Goal: Information Seeking & Learning: Find specific page/section

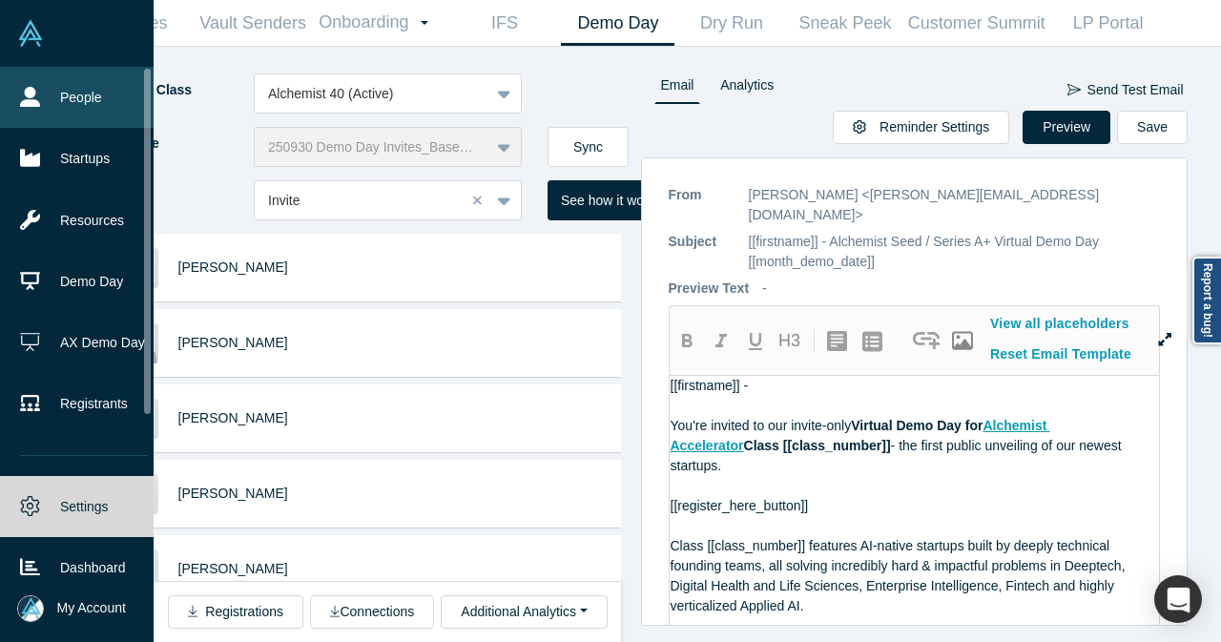
click at [36, 92] on icon at bounding box center [30, 97] width 20 height 20
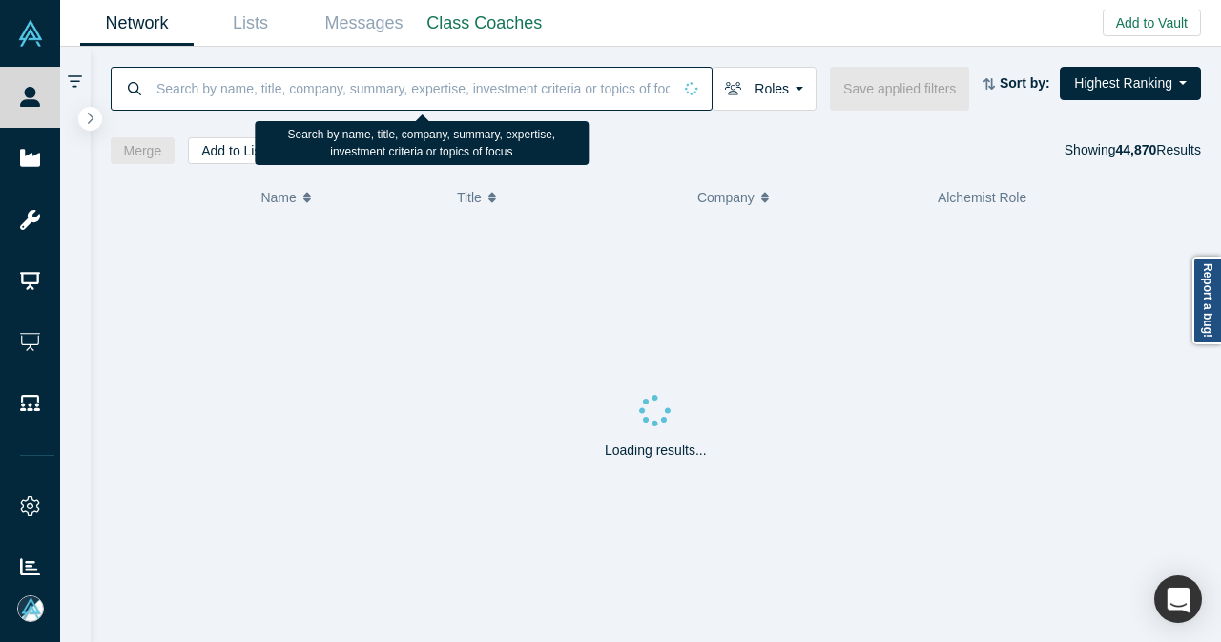
click at [269, 96] on input at bounding box center [413, 88] width 517 height 45
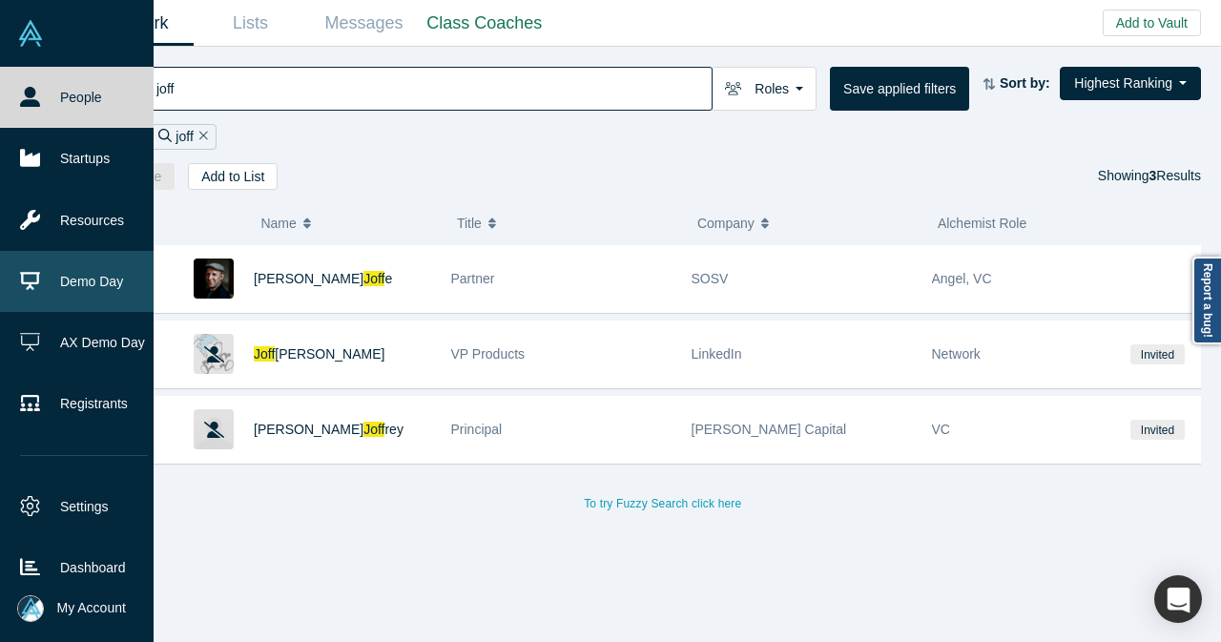
type input "joff"
click at [96, 270] on link "Demo Day" at bounding box center [84, 281] width 168 height 61
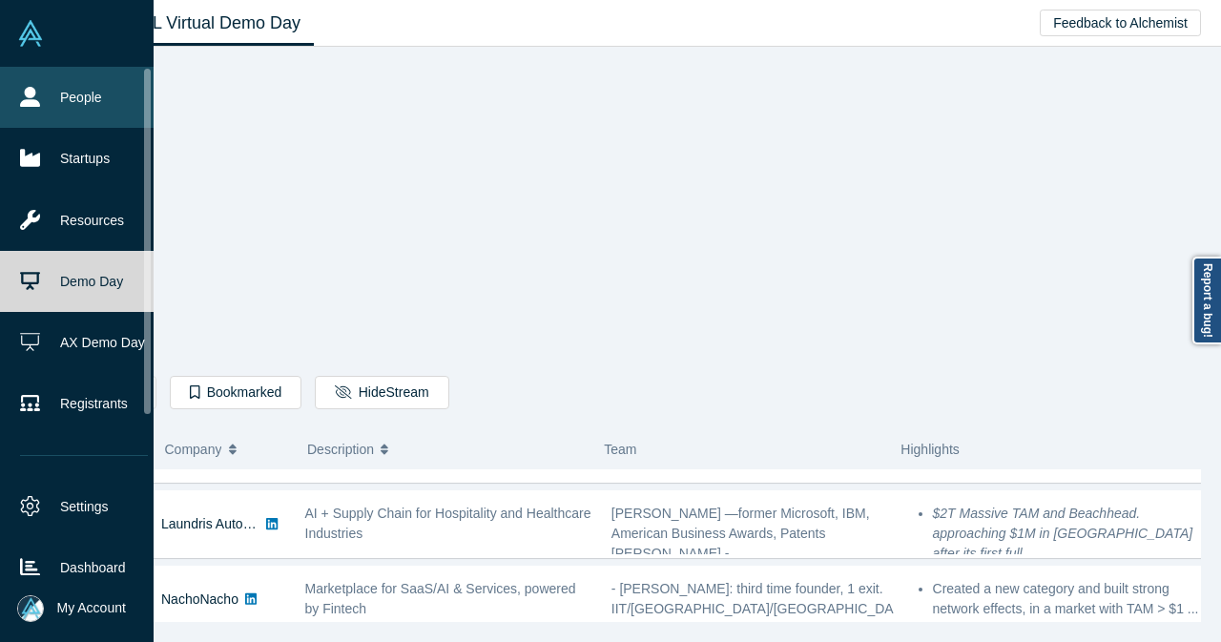
click at [76, 81] on link "People" at bounding box center [84, 97] width 168 height 61
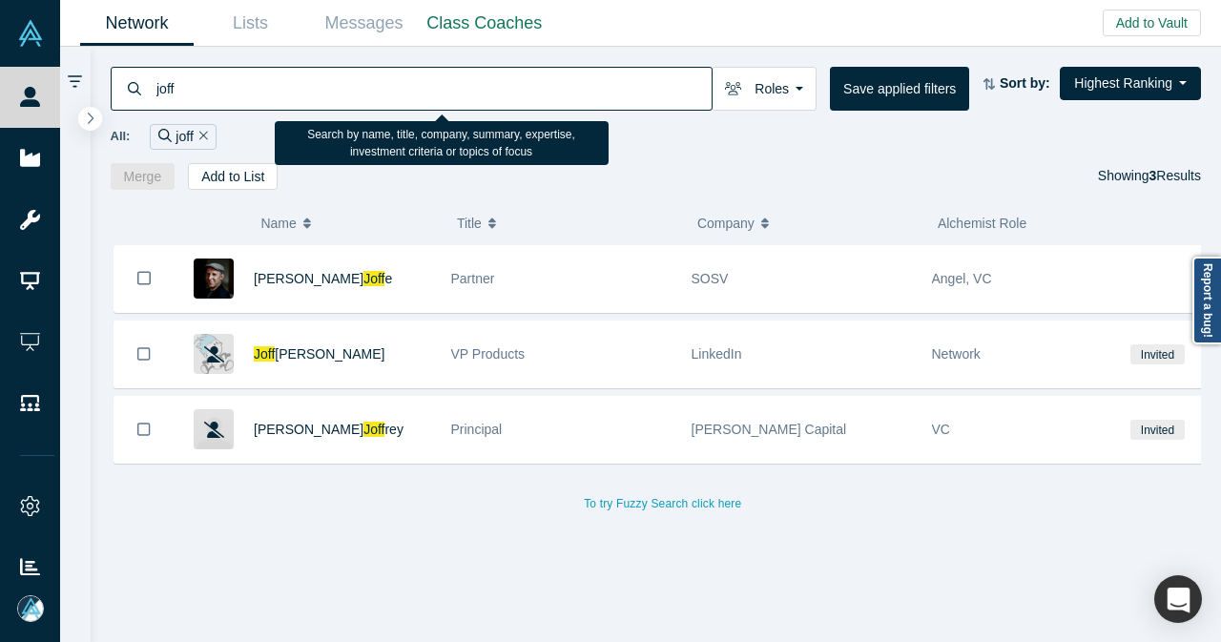
click at [383, 83] on input "joff" at bounding box center [433, 88] width 557 height 45
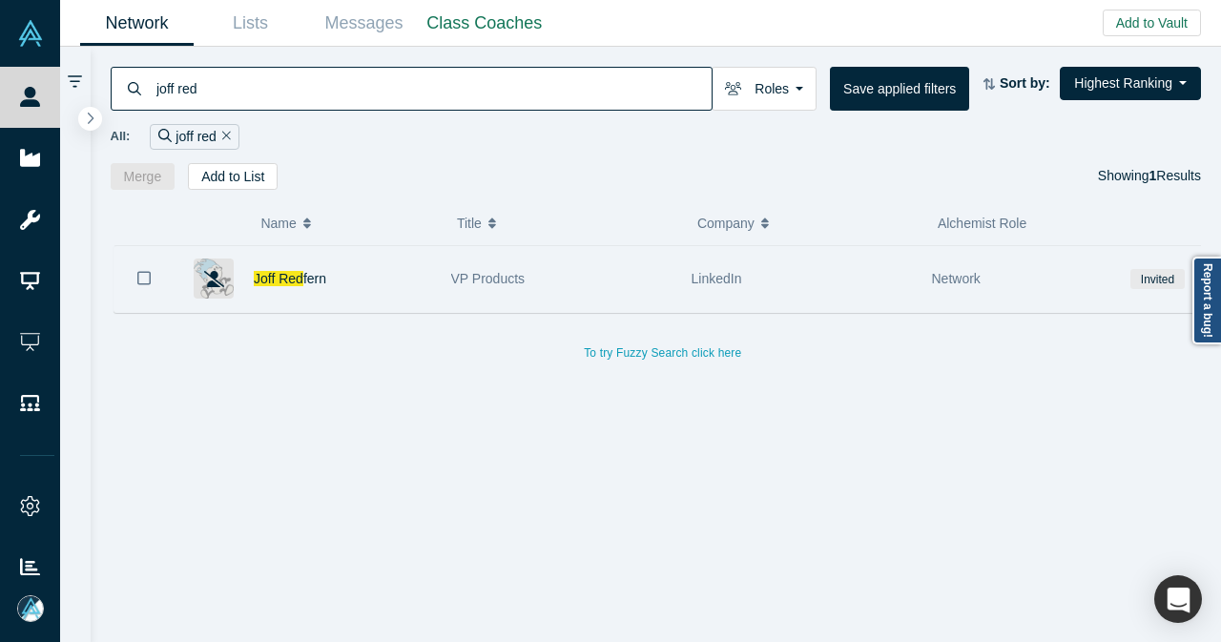
click at [595, 297] on div "VP Products" at bounding box center [561, 279] width 220 height 66
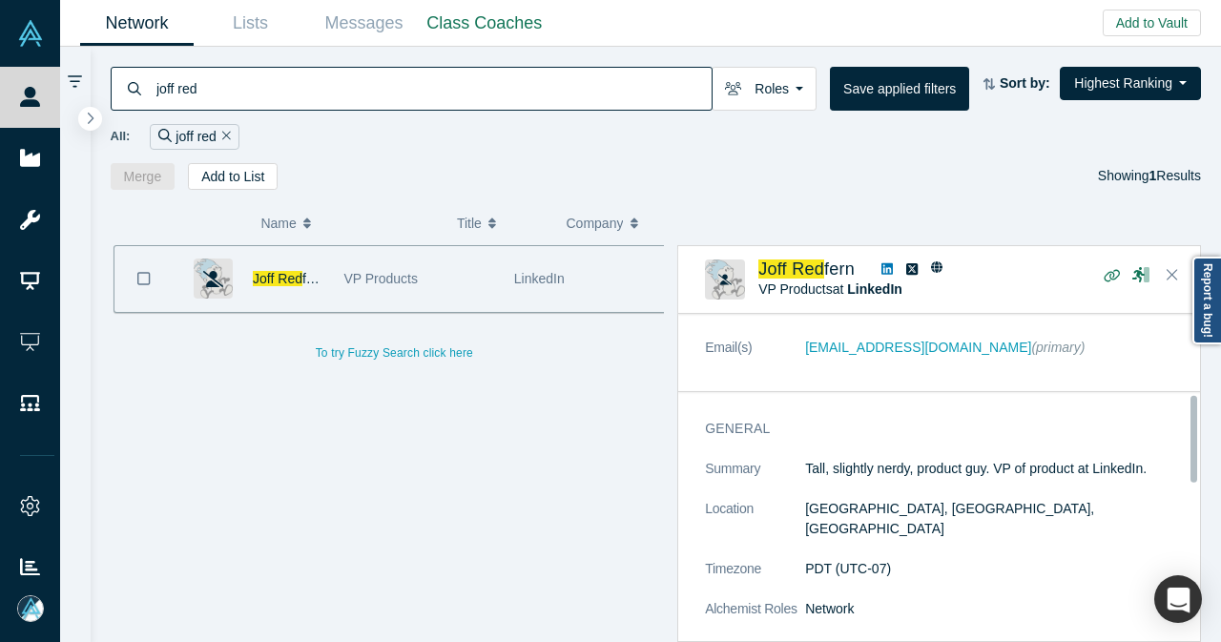
scroll to position [191, 0]
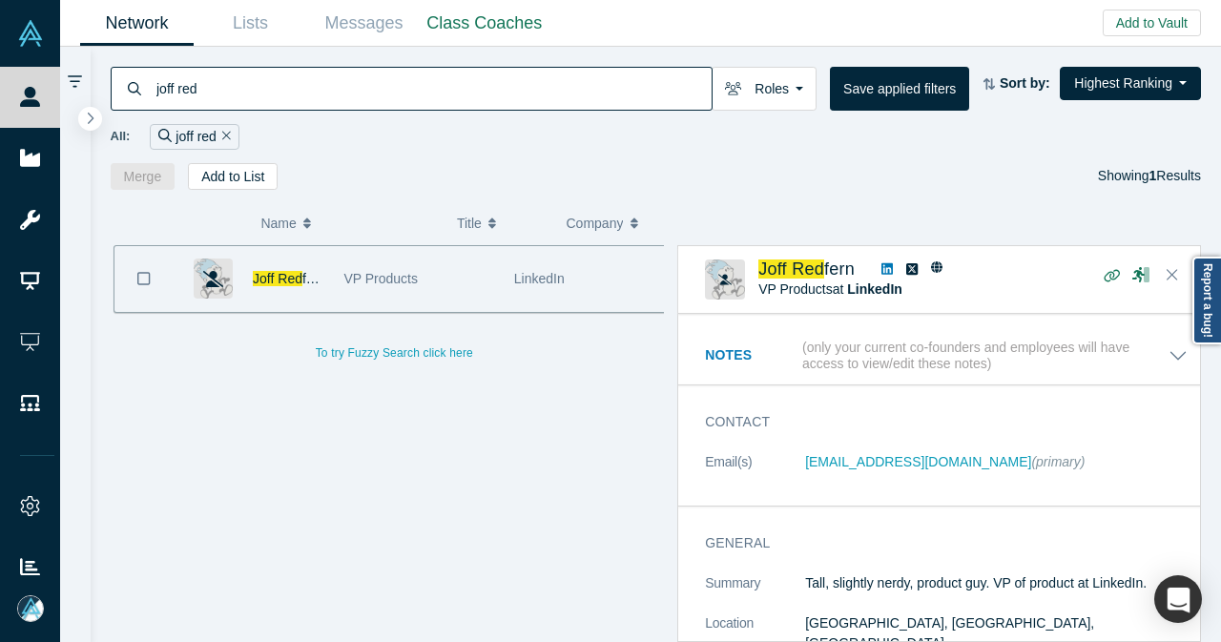
click at [887, 266] on icon at bounding box center [886, 268] width 11 height 13
click at [814, 266] on span "Joff Red" at bounding box center [791, 268] width 66 height 19
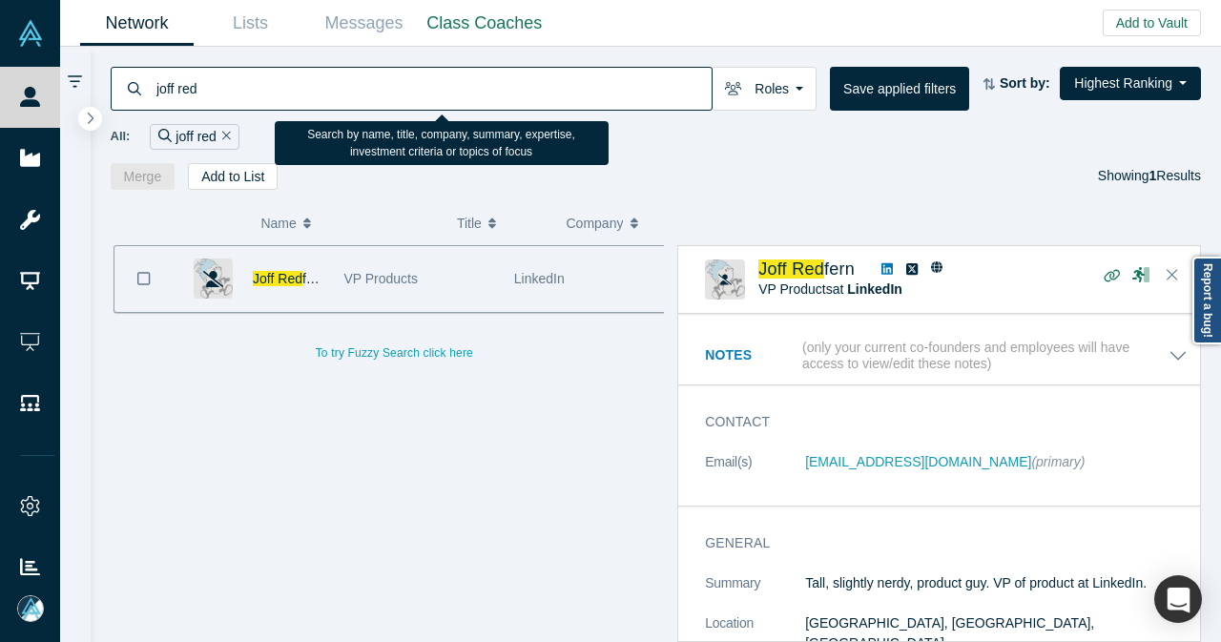
drag, startPoint x: 224, startPoint y: 100, endPoint x: 155, endPoint y: 102, distance: 69.7
click at [155, 102] on input "joff red" at bounding box center [433, 88] width 557 height 45
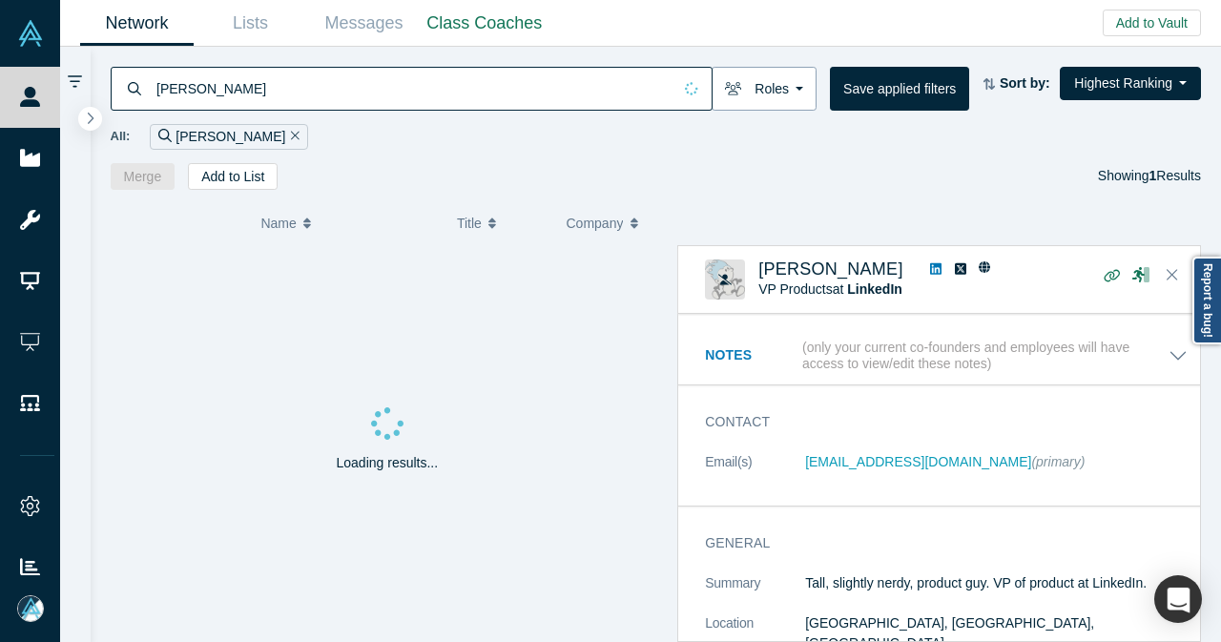
click at [757, 98] on button "Roles" at bounding box center [764, 89] width 105 height 44
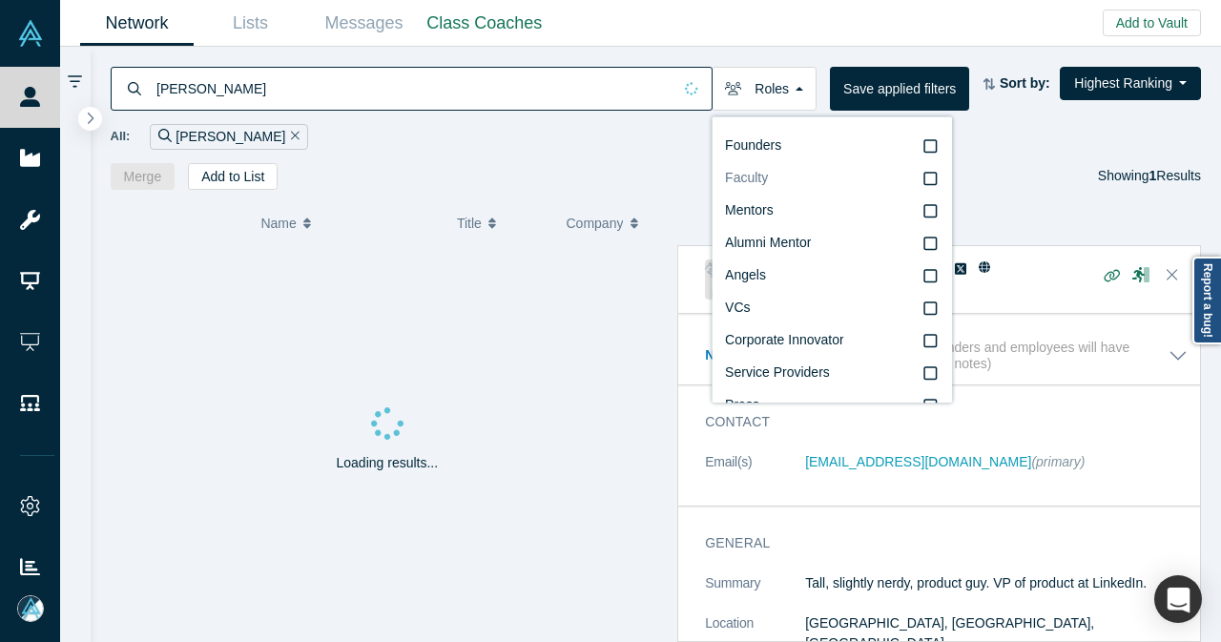
click at [759, 175] on span "Faculty" at bounding box center [746, 177] width 43 height 15
click at [0, 0] on input "Faculty" at bounding box center [0, 0] width 0 height 0
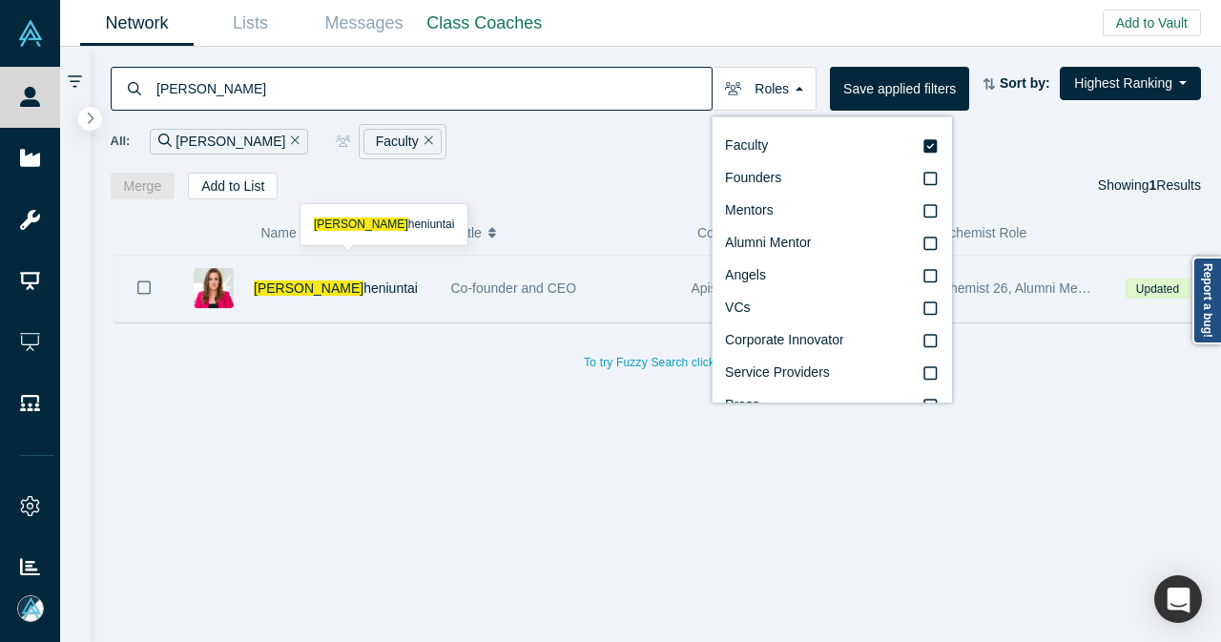
click at [363, 276] on div "[PERSON_NAME]" at bounding box center [342, 289] width 177 height 66
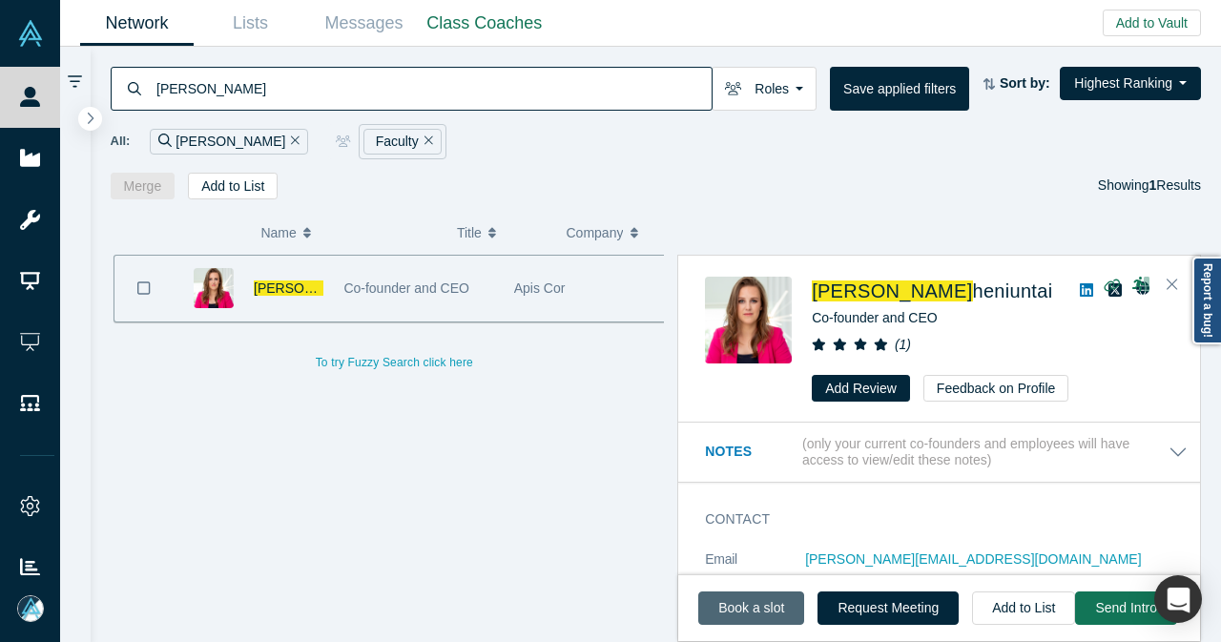
click at [752, 604] on link "Book a slot" at bounding box center [751, 607] width 106 height 33
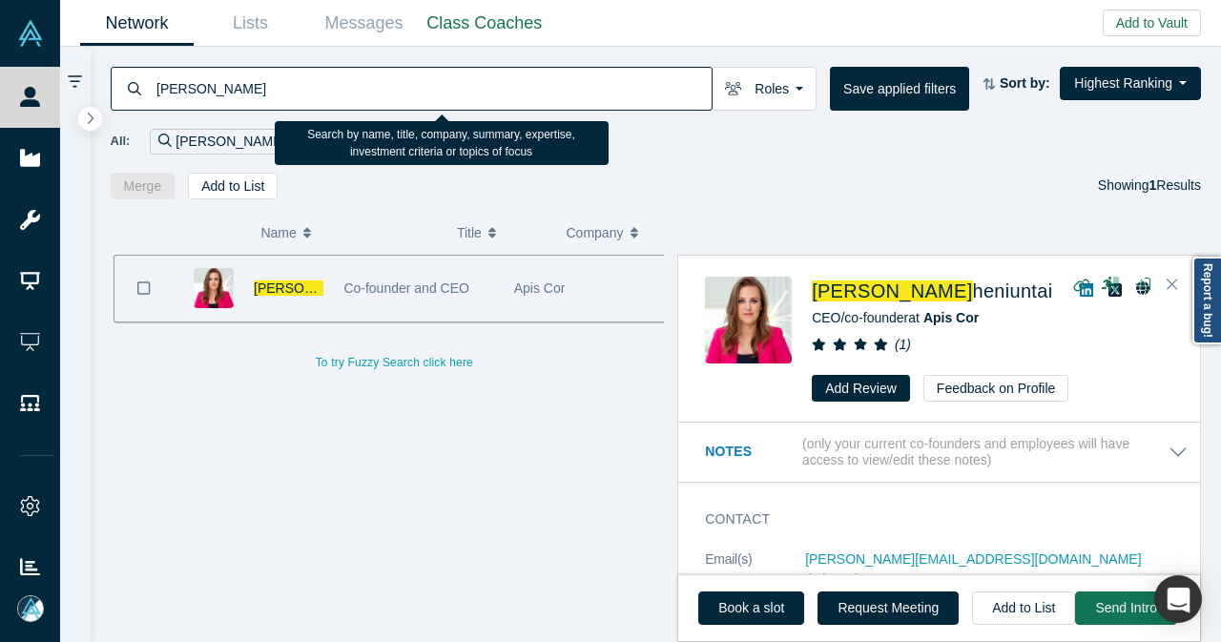
drag, startPoint x: 198, startPoint y: 85, endPoint x: 141, endPoint y: 88, distance: 57.3
click at [141, 88] on div "[PERSON_NAME]" at bounding box center [412, 89] width 602 height 44
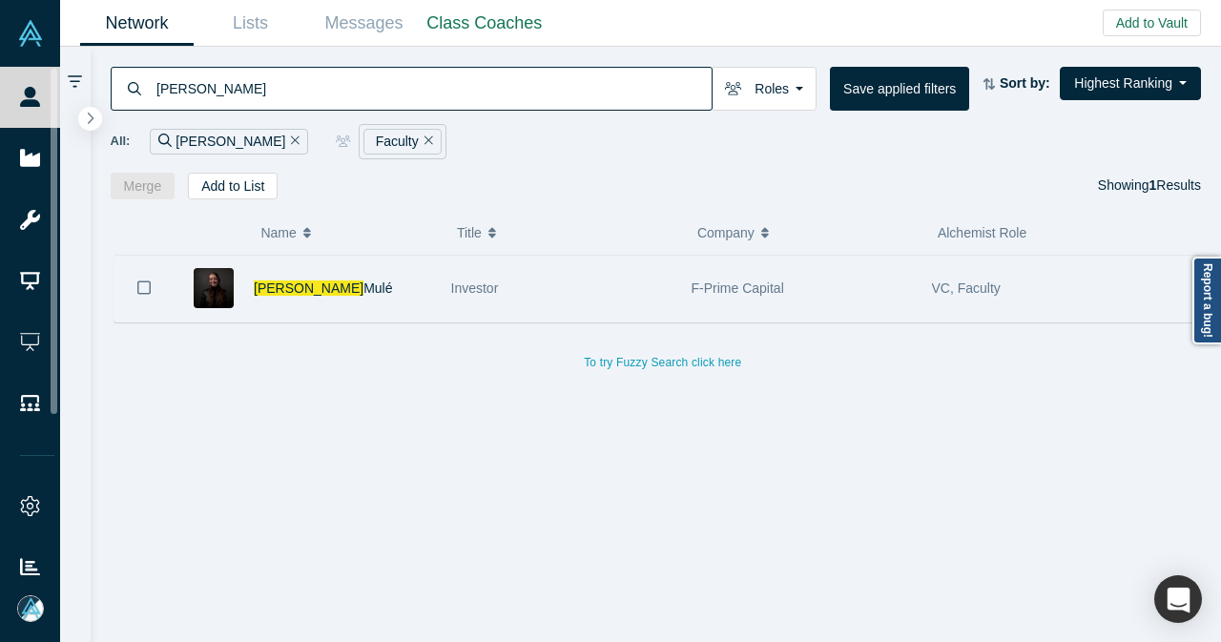
type input "[PERSON_NAME]"
click at [332, 285] on div "[PERSON_NAME]" at bounding box center [342, 289] width 177 height 66
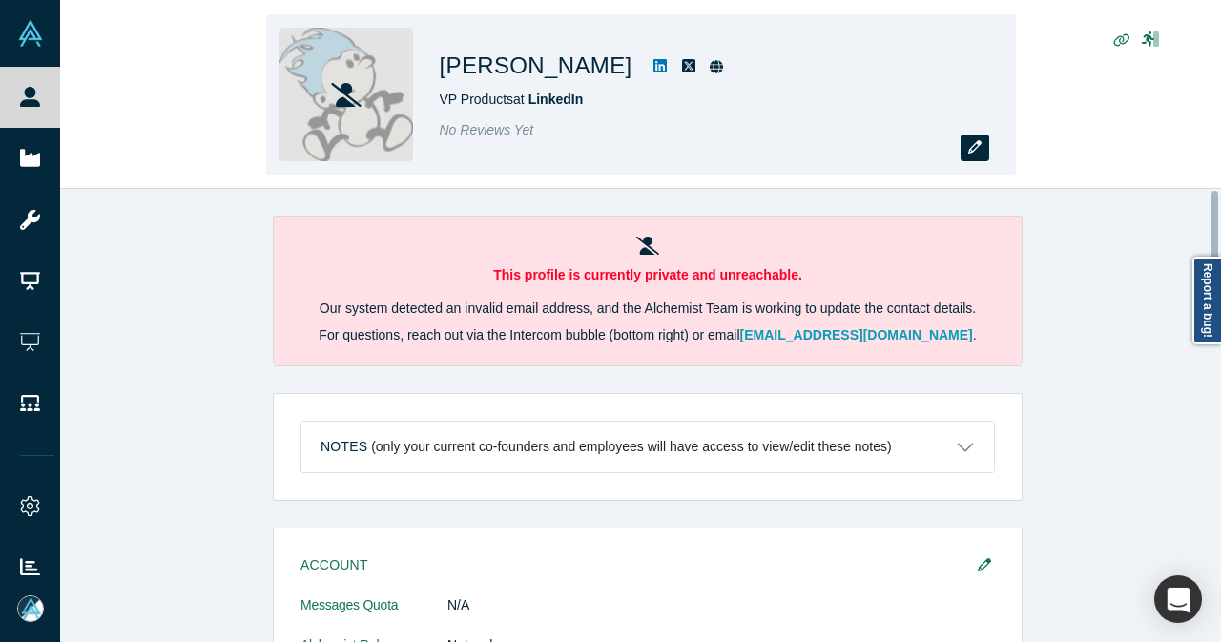
click at [969, 151] on icon "button" at bounding box center [974, 146] width 13 height 13
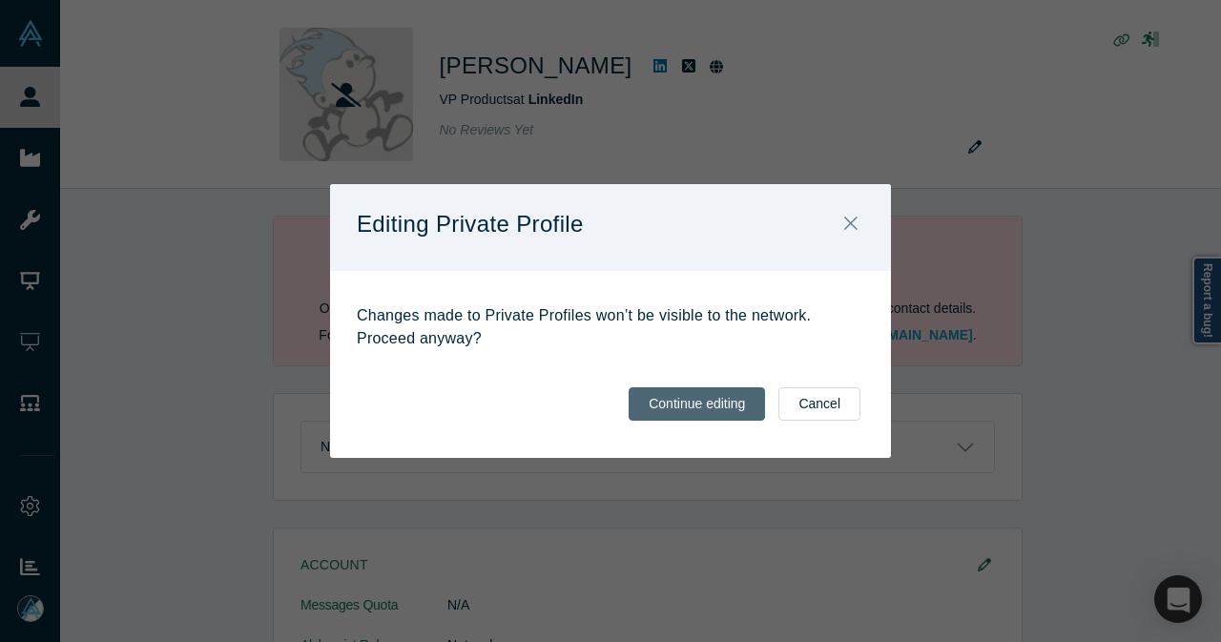
click at [715, 398] on button "Continue editing" at bounding box center [697, 403] width 136 height 33
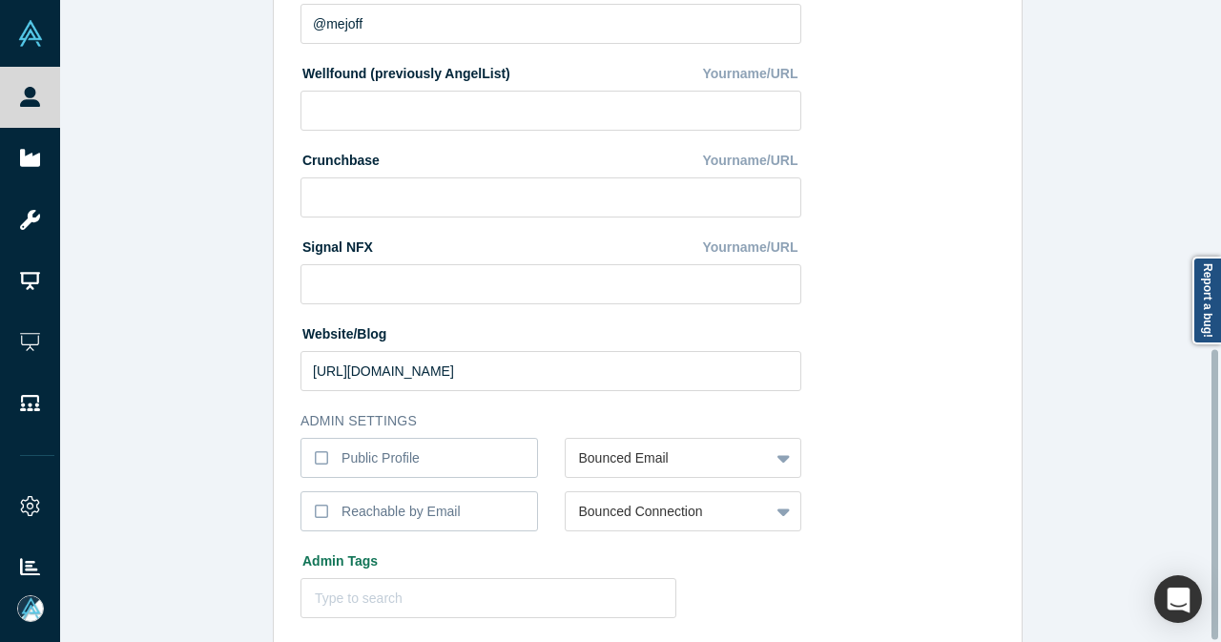
scroll to position [771, 0]
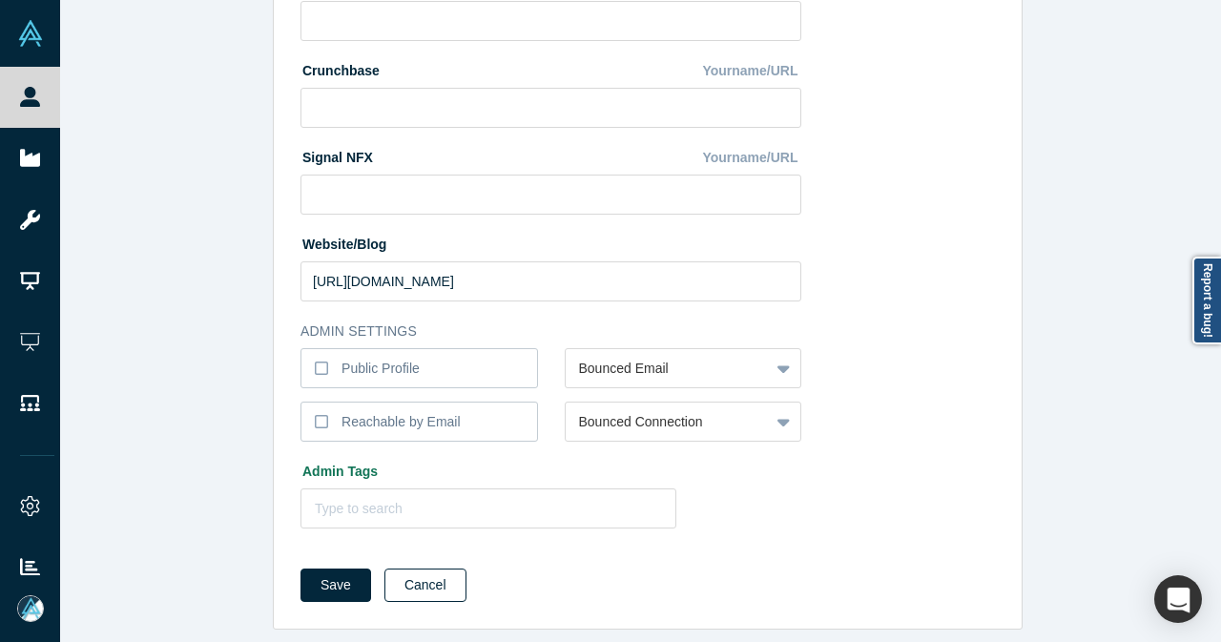
click at [437, 577] on button "Cancel" at bounding box center [425, 585] width 82 height 33
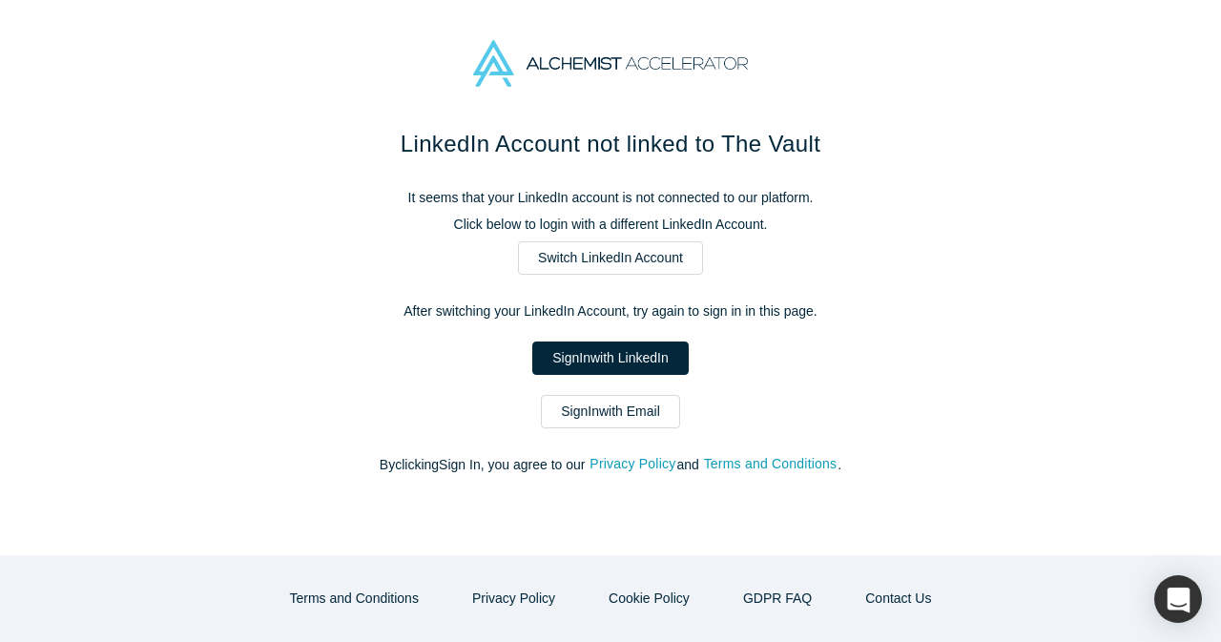
click at [569, 415] on link "Sign In with Email" at bounding box center [610, 411] width 139 height 33
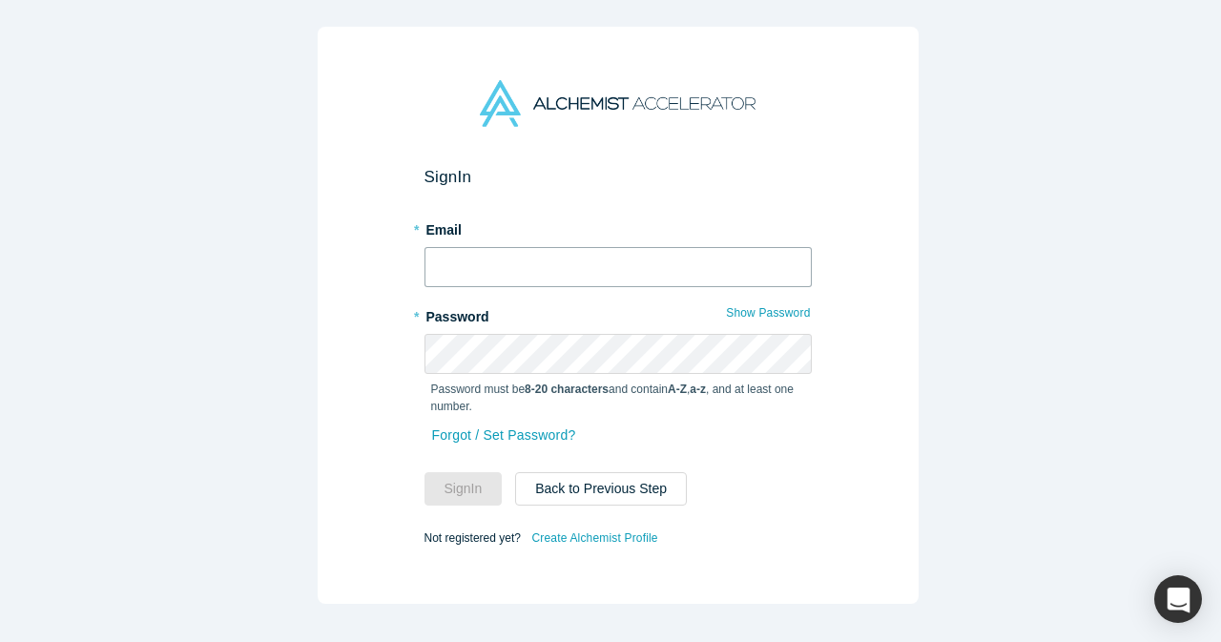
click at [506, 268] on input "text" at bounding box center [617, 267] width 387 height 40
click at [794, 263] on span at bounding box center [793, 260] width 15 height 15
type input "mia@alchemistaccelerator.com"
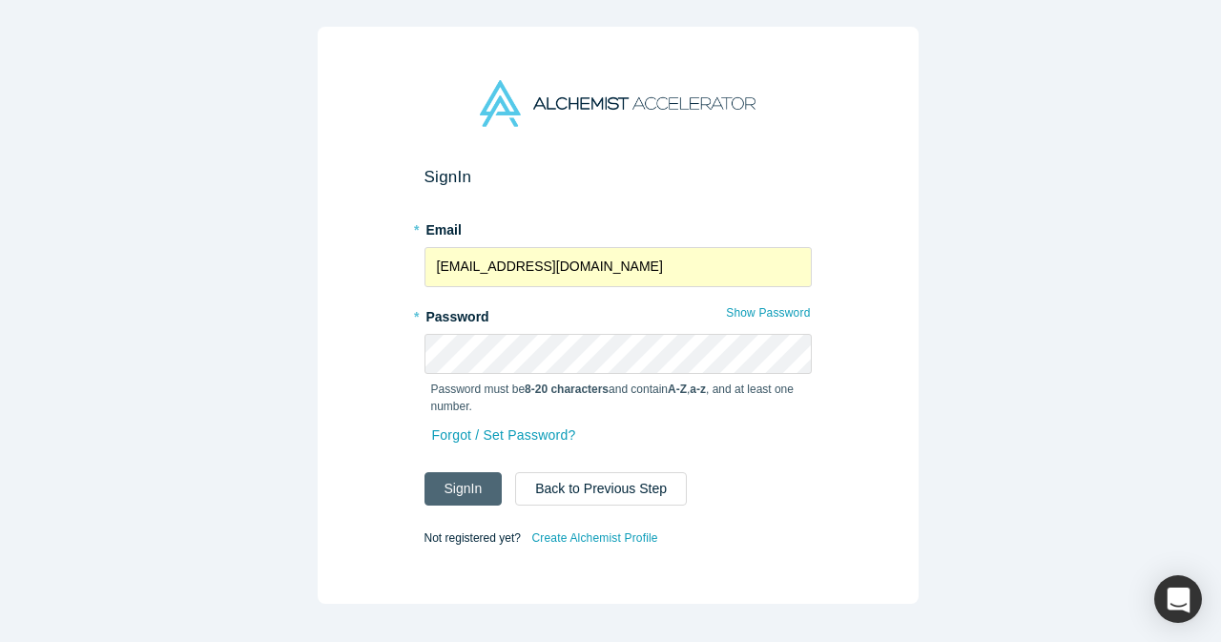
click at [449, 475] on button "Sign In" at bounding box center [463, 488] width 78 height 33
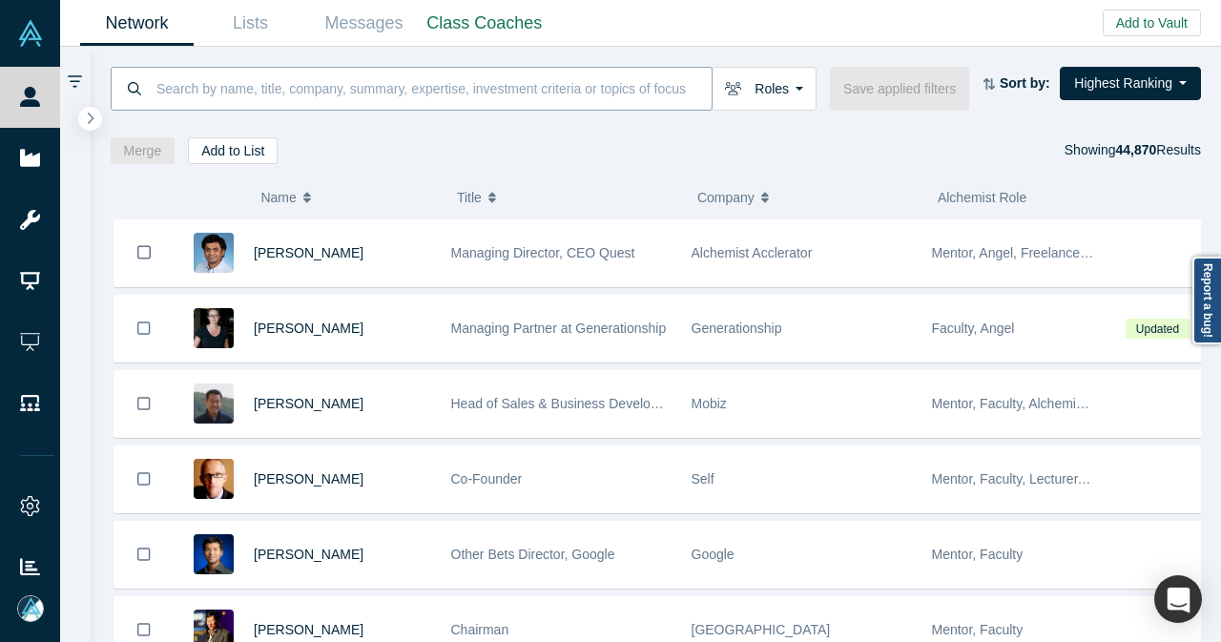
click at [340, 68] on input at bounding box center [433, 88] width 557 height 45
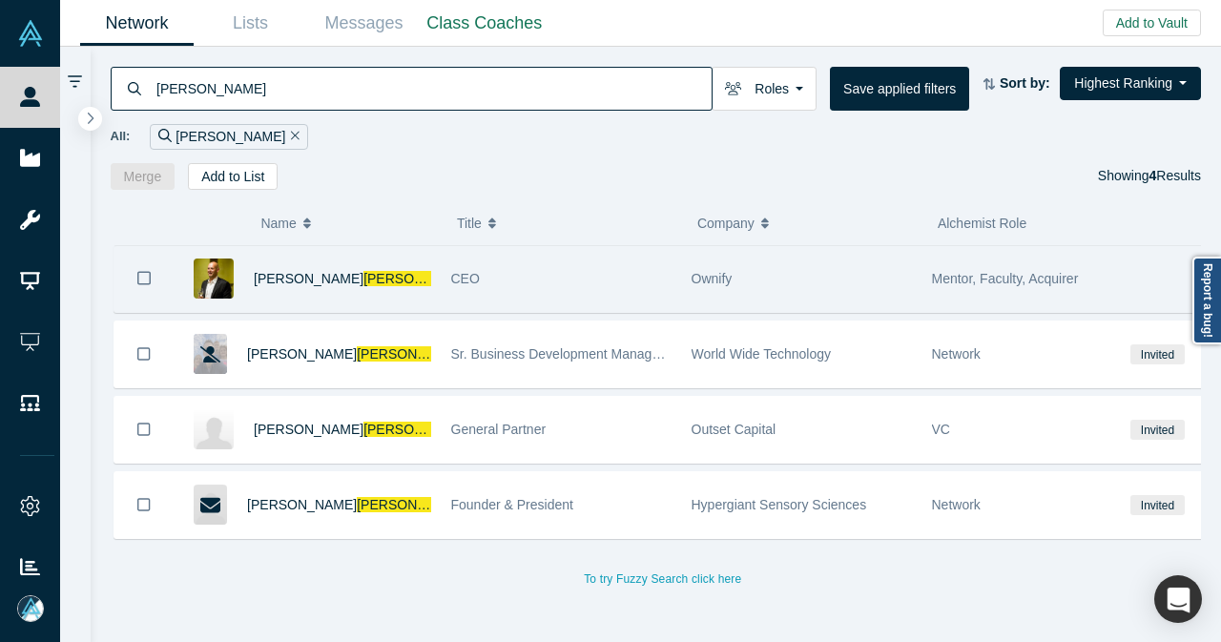
click at [363, 287] on div "Frank Rohde" at bounding box center [342, 279] width 177 height 66
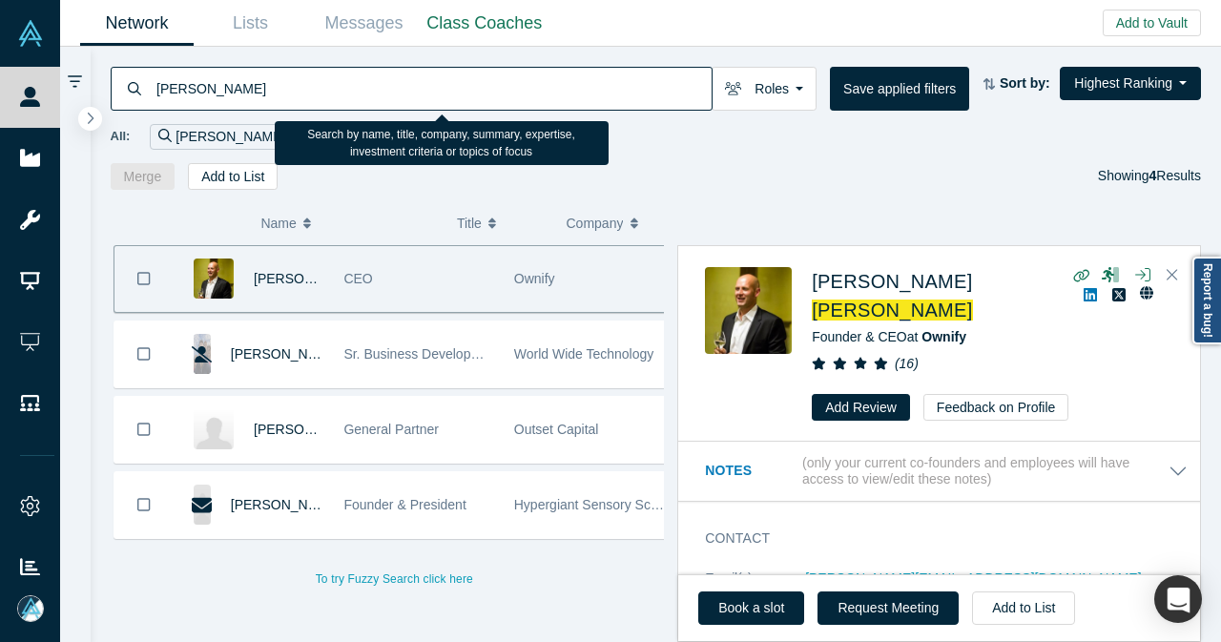
drag, startPoint x: 286, startPoint y: 109, endPoint x: 154, endPoint y: 107, distance: 132.6
click at [155, 107] on input "rohde" at bounding box center [433, 88] width 557 height 45
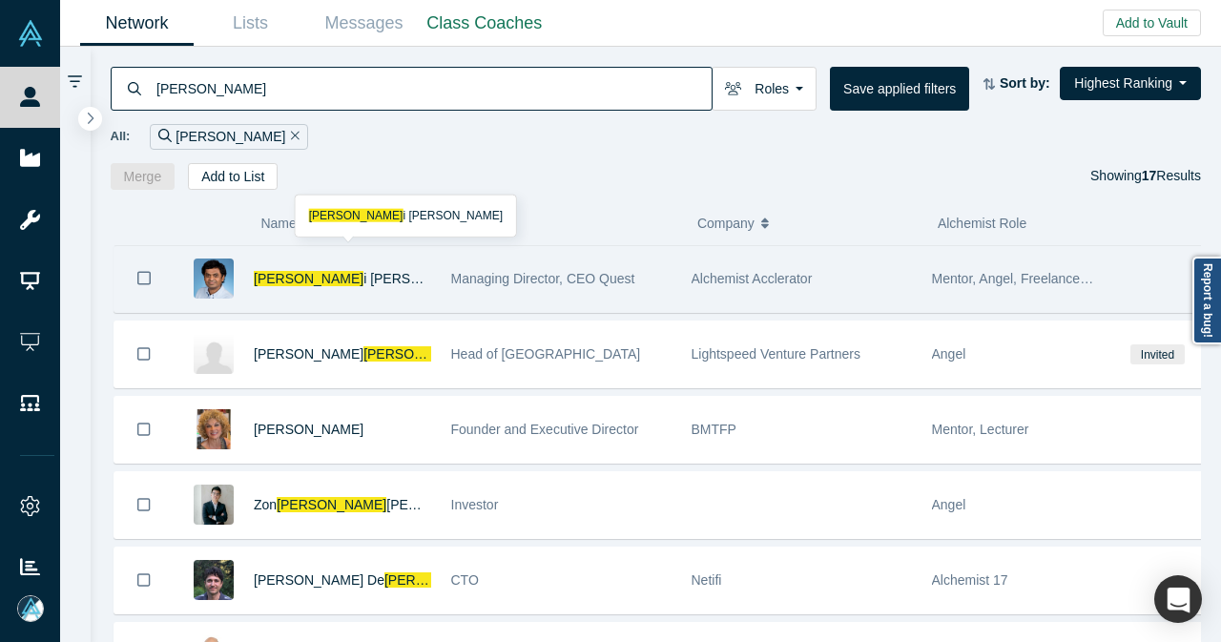
click at [391, 265] on div "Gnan i Palanikumar" at bounding box center [342, 279] width 177 height 66
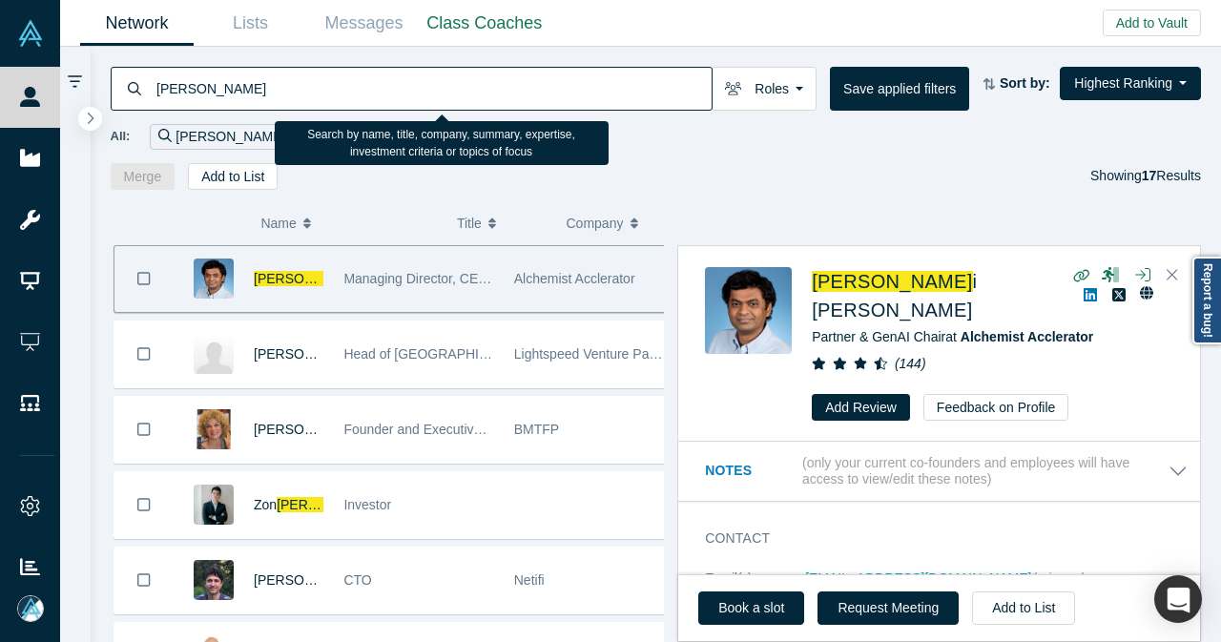
drag, startPoint x: 237, startPoint y: 100, endPoint x: 135, endPoint y: 104, distance: 101.2
click at [135, 104] on div "gnan" at bounding box center [412, 89] width 602 height 44
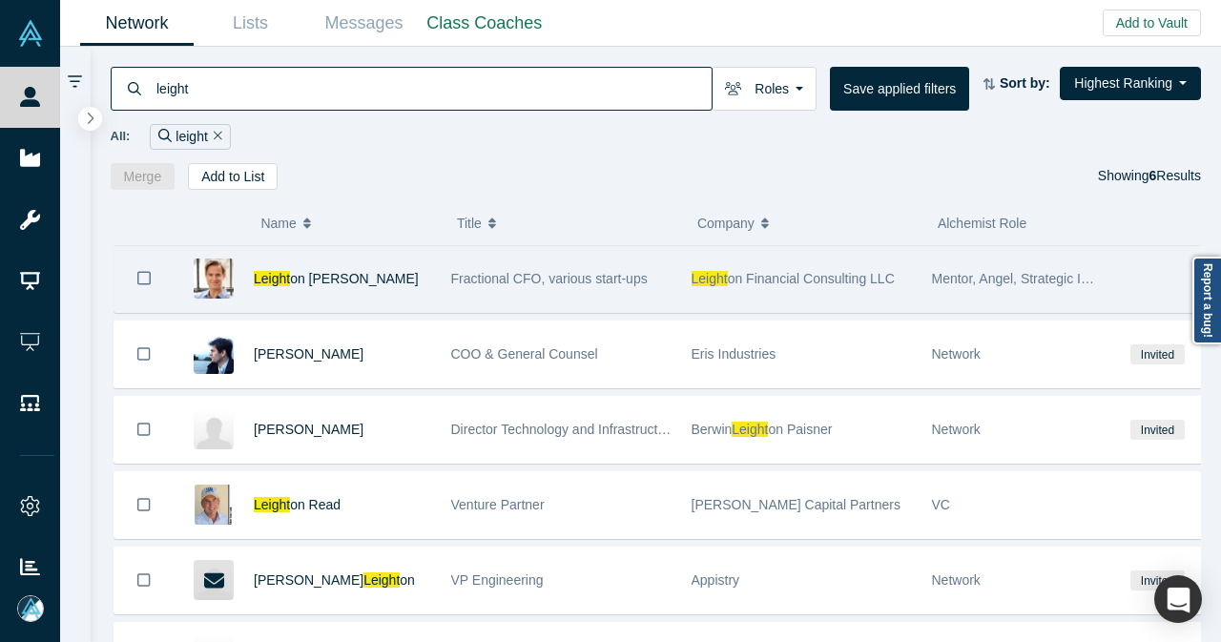
click at [389, 268] on div "Leight on Smith" at bounding box center [342, 279] width 177 height 66
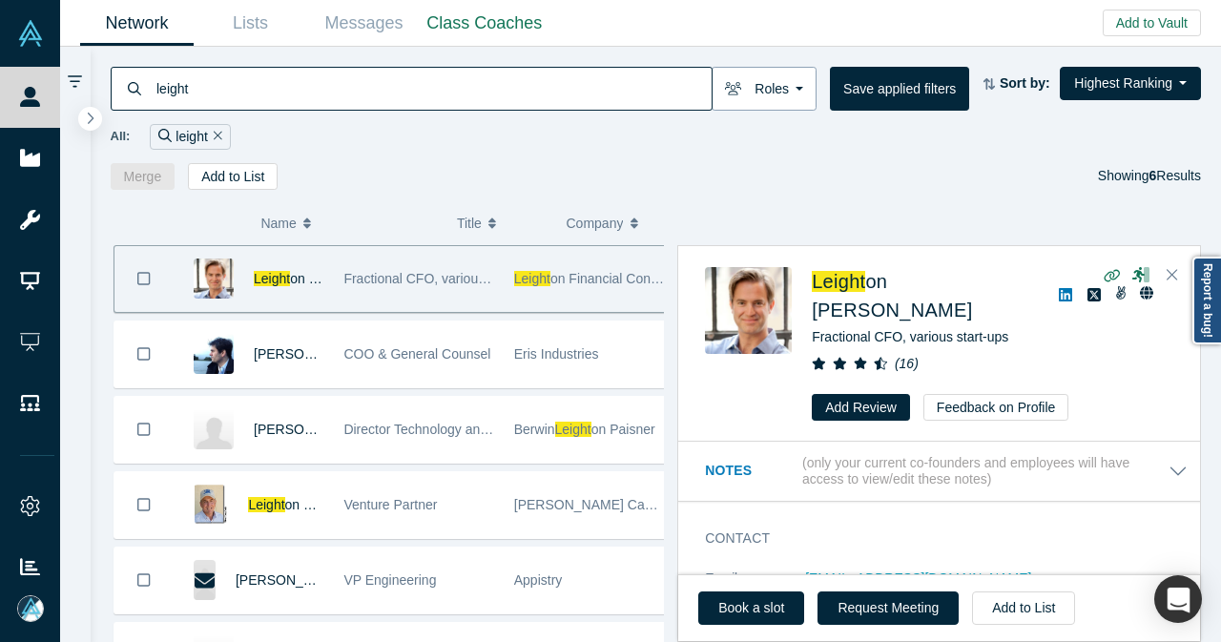
click at [776, 95] on button "Roles" at bounding box center [764, 89] width 105 height 44
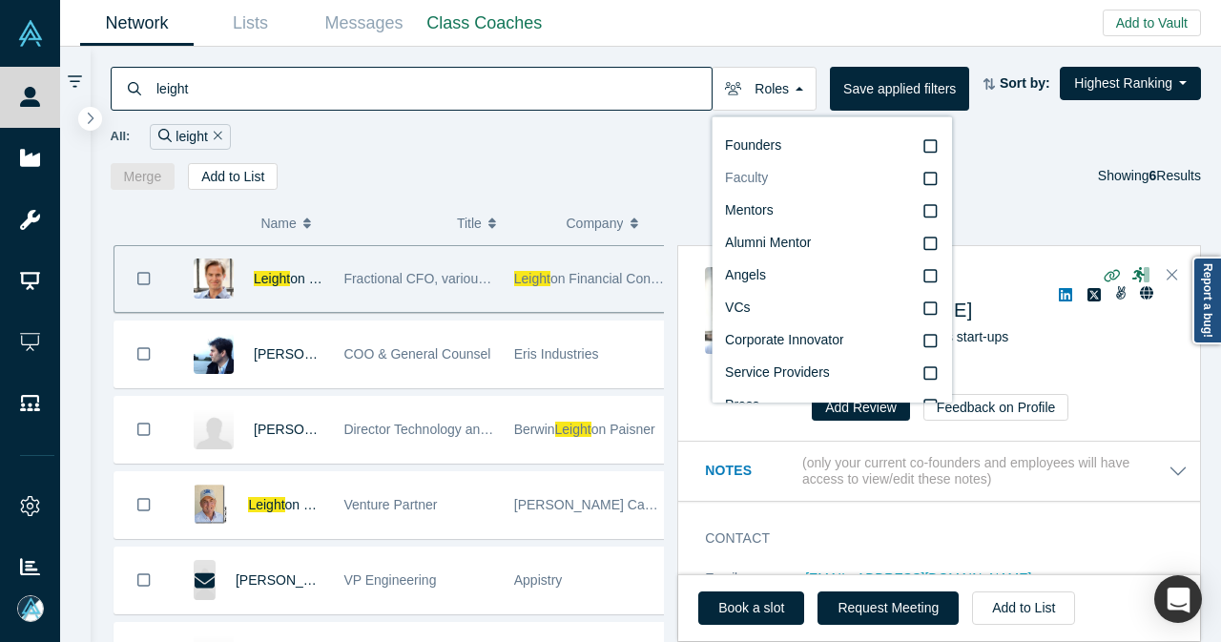
click at [761, 184] on span "Faculty" at bounding box center [746, 177] width 43 height 15
click at [0, 0] on input "Faculty" at bounding box center [0, 0] width 0 height 0
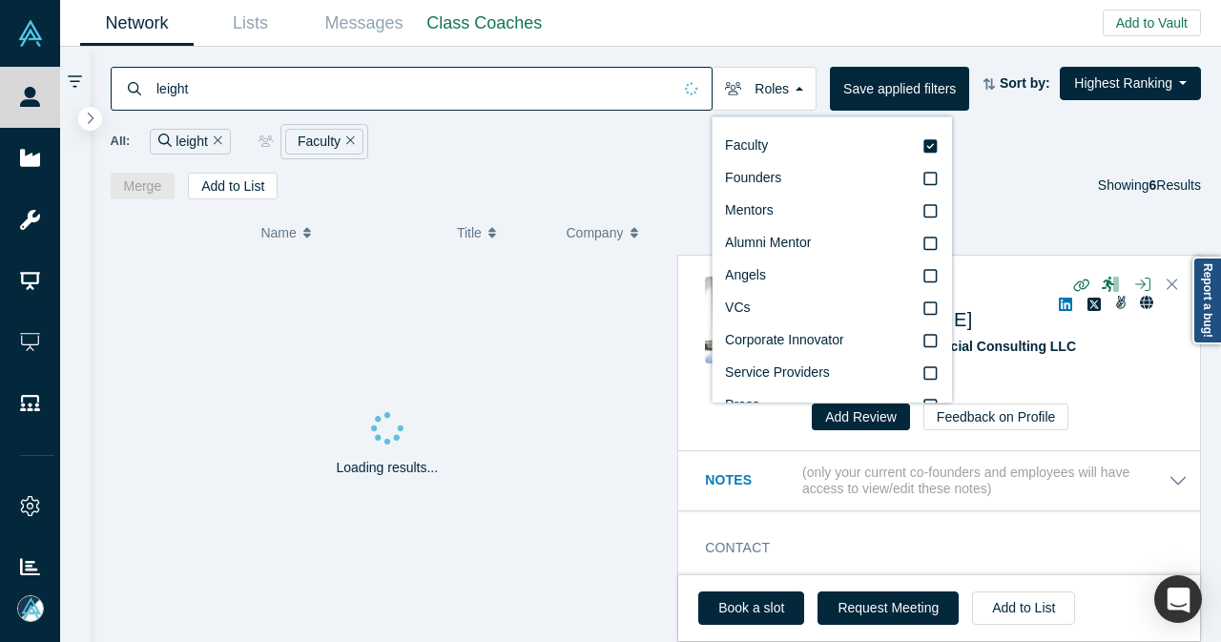
click at [126, 96] on div "leight" at bounding box center [412, 89] width 602 height 44
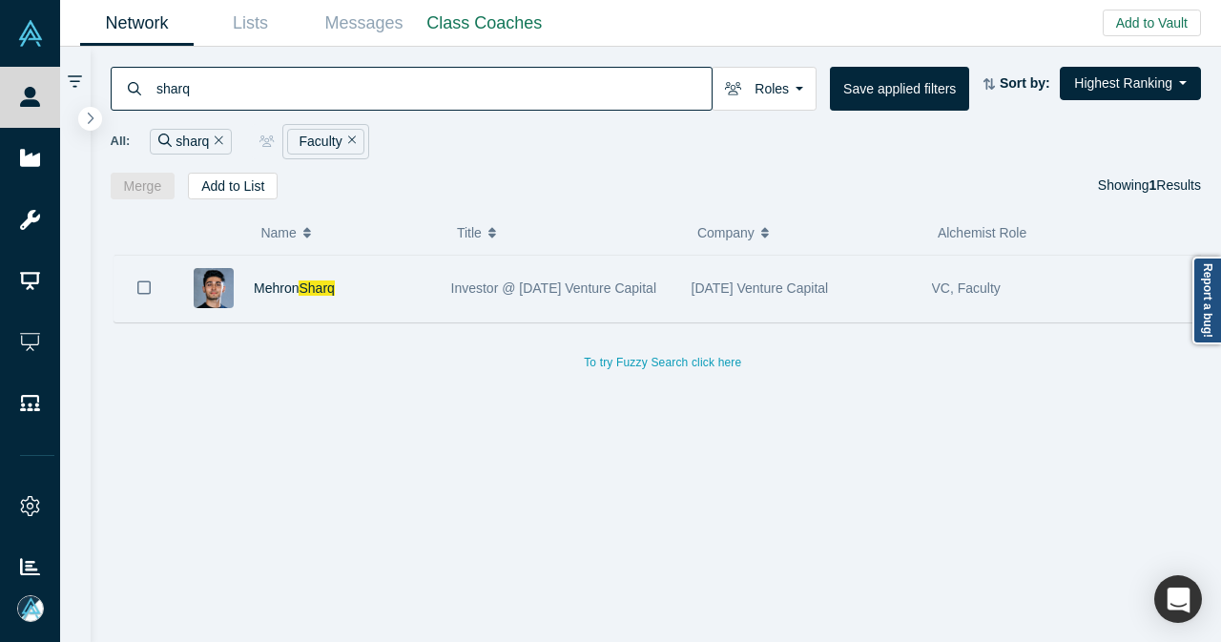
click at [409, 285] on div "Mehron Sharq" at bounding box center [342, 289] width 177 height 66
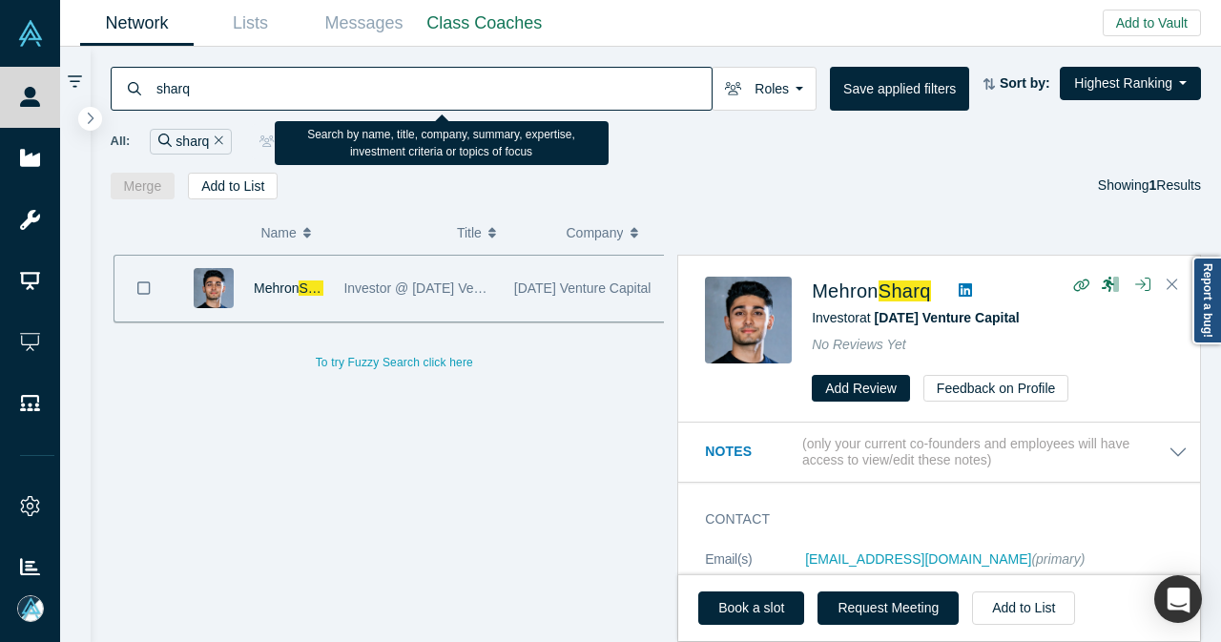
drag, startPoint x: 194, startPoint y: 93, endPoint x: 147, endPoint y: 93, distance: 46.8
click at [147, 93] on div "sharq" at bounding box center [412, 89] width 602 height 44
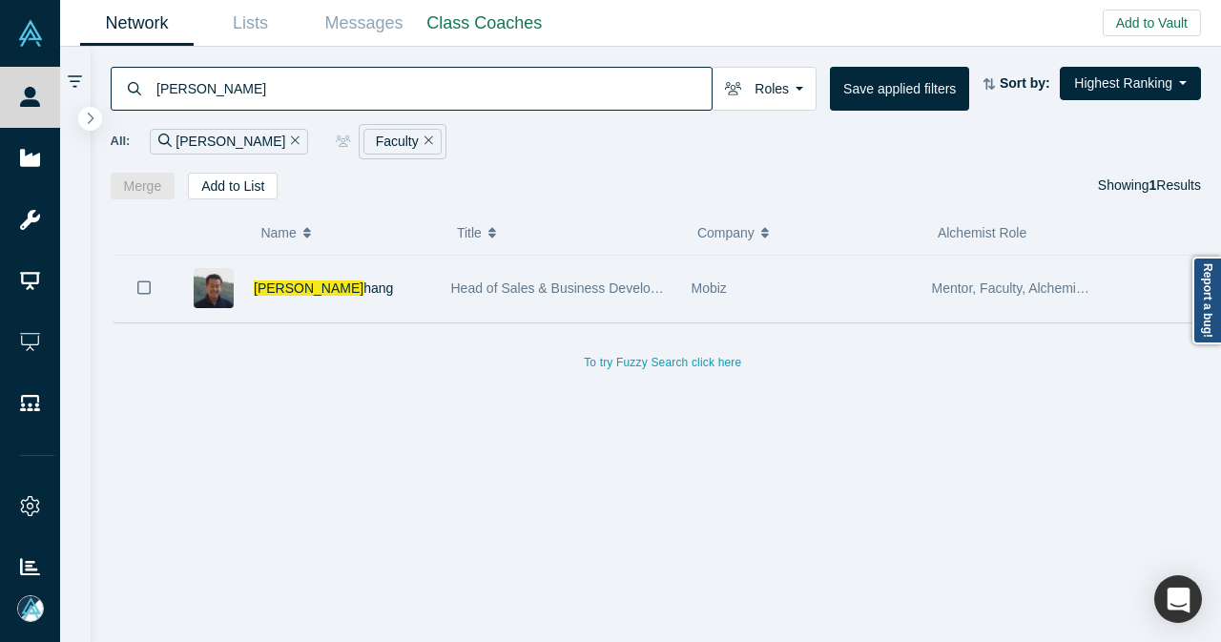
click at [390, 270] on div "Michael C hang" at bounding box center [342, 289] width 177 height 66
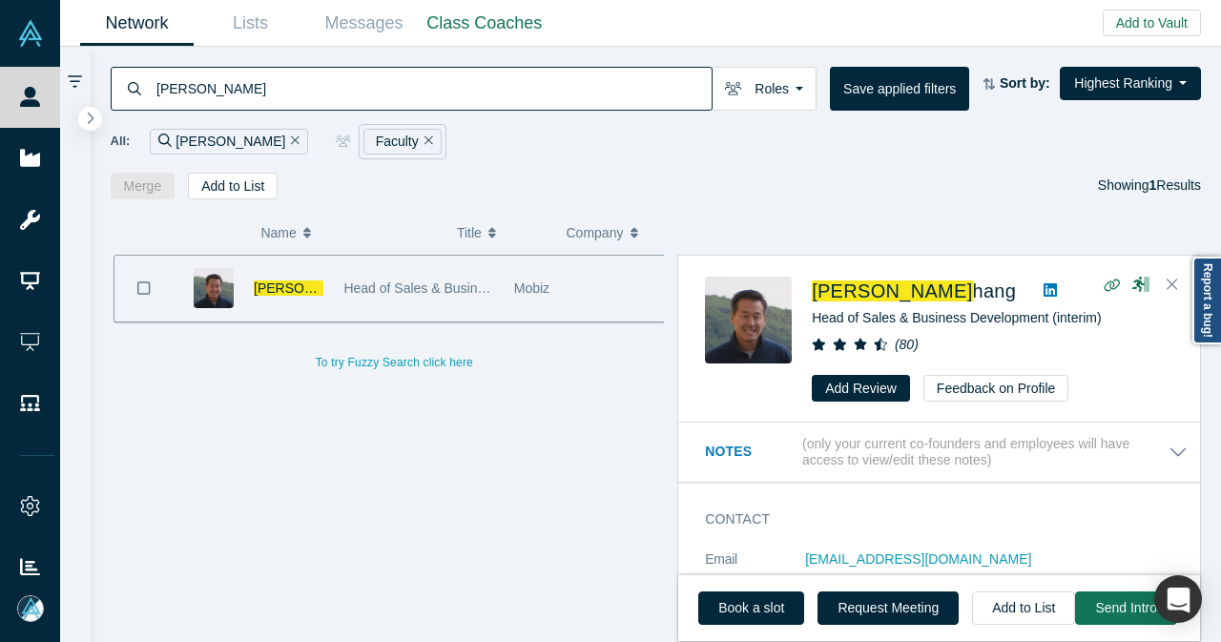
drag, startPoint x: 243, startPoint y: 92, endPoint x: 111, endPoint y: 88, distance: 132.6
click at [111, 88] on div "michael c" at bounding box center [412, 89] width 602 height 44
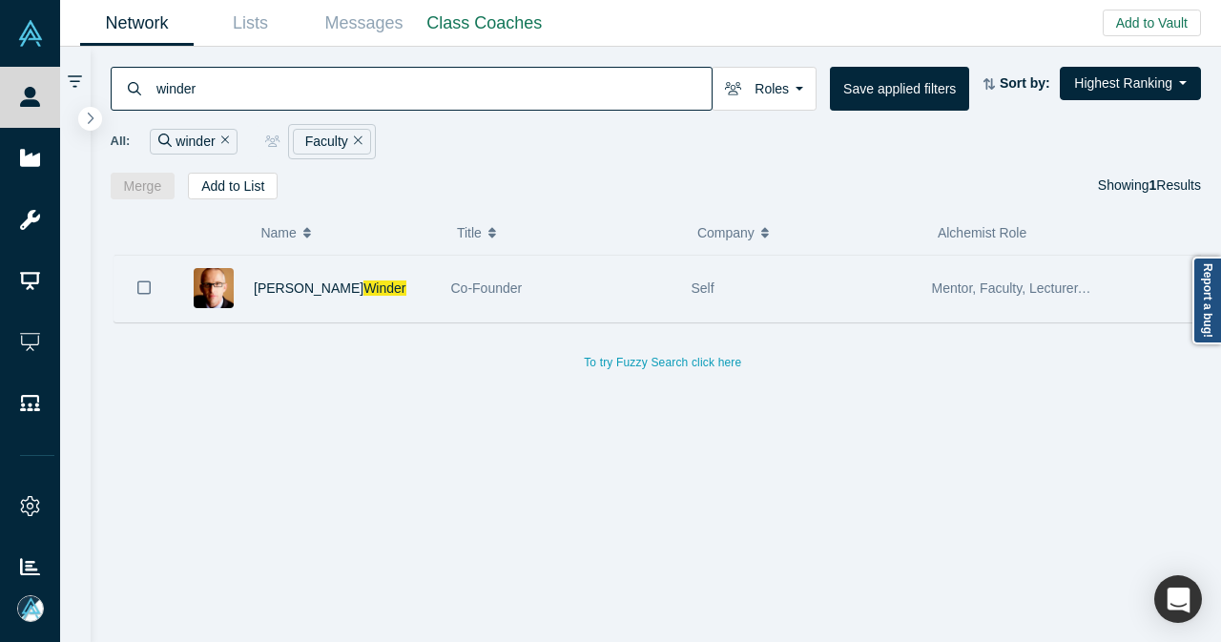
click at [414, 295] on div "Robert Winder" at bounding box center [342, 289] width 177 height 66
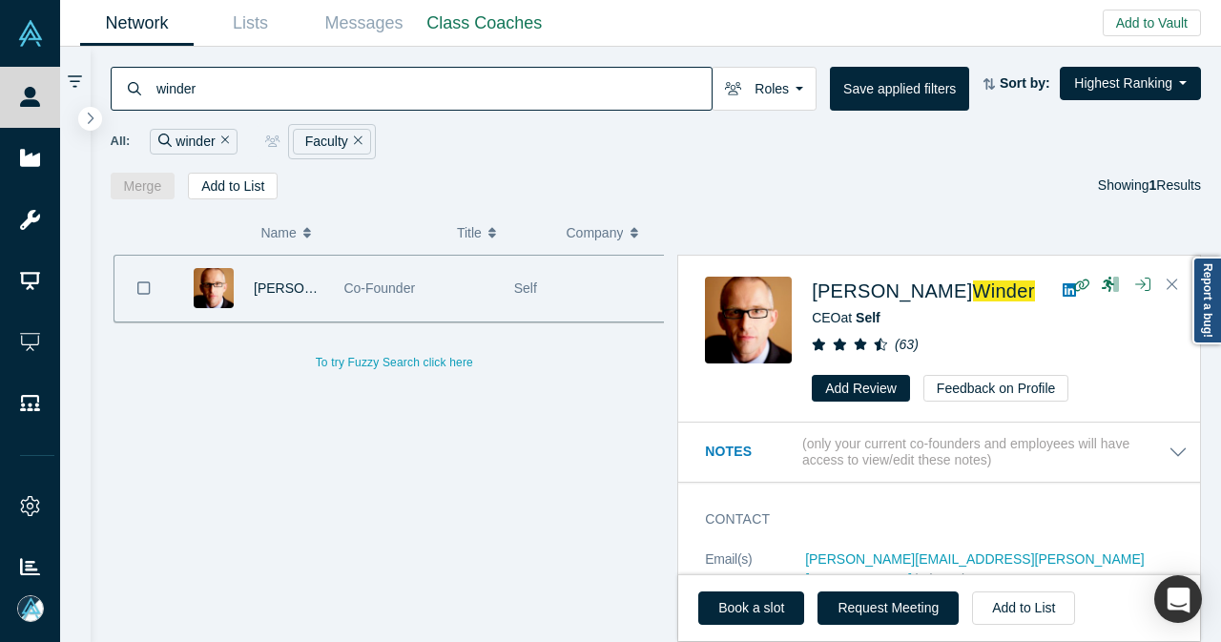
drag, startPoint x: 246, startPoint y: 100, endPoint x: 124, endPoint y: 98, distance: 122.1
click at [124, 98] on div "winder" at bounding box center [412, 89] width 602 height 44
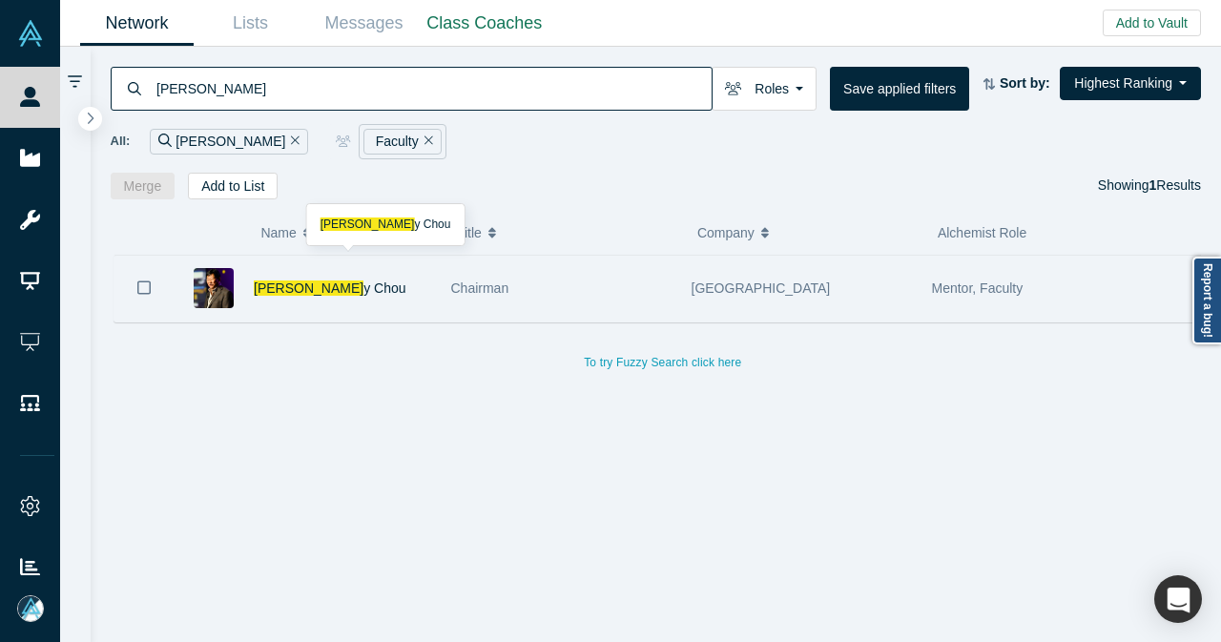
click at [386, 297] on div "Timoth y Chou" at bounding box center [342, 289] width 177 height 66
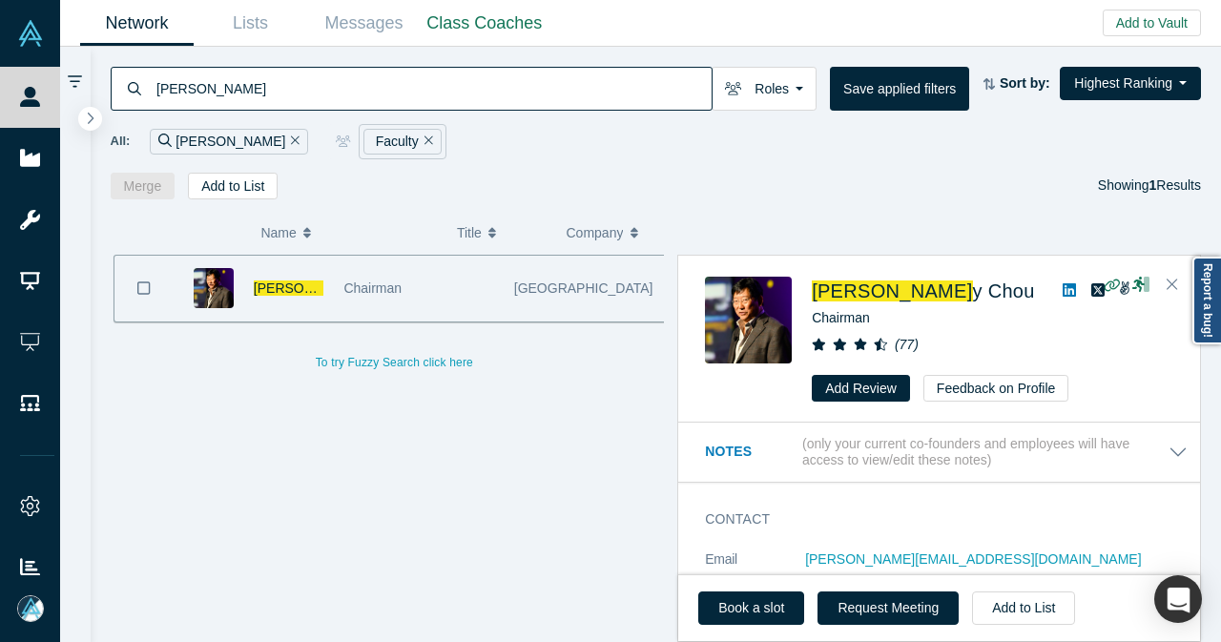
drag, startPoint x: 205, startPoint y: 94, endPoint x: 142, endPoint y: 94, distance: 63.0
click at [142, 94] on div "timoth" at bounding box center [412, 89] width 602 height 44
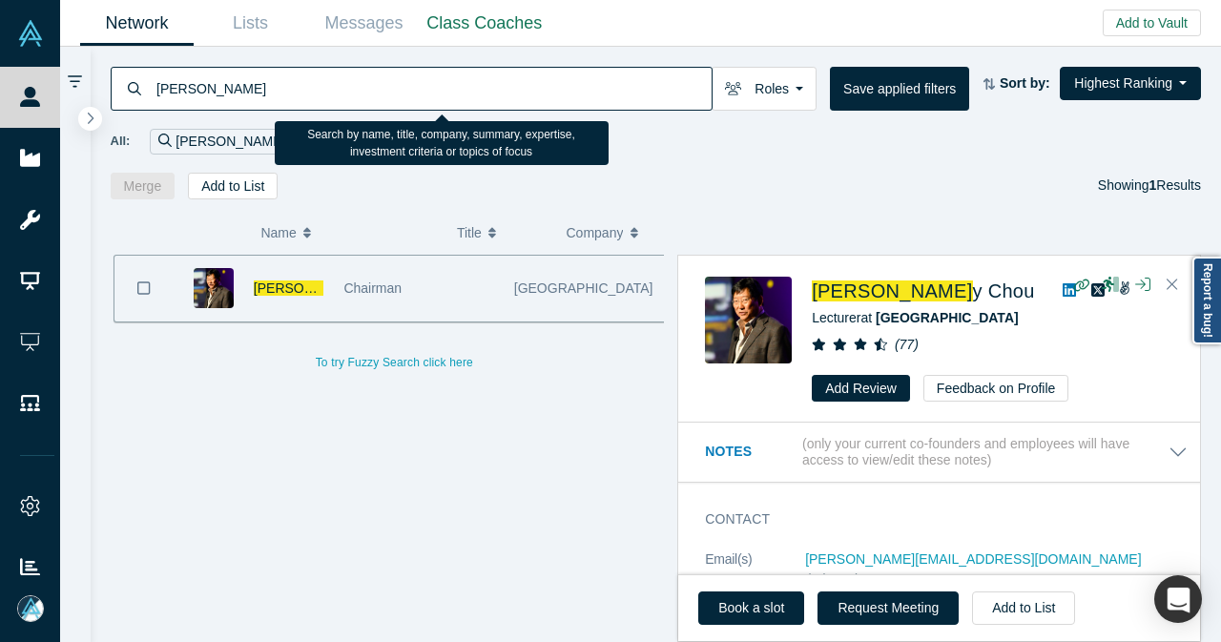
type input "w"
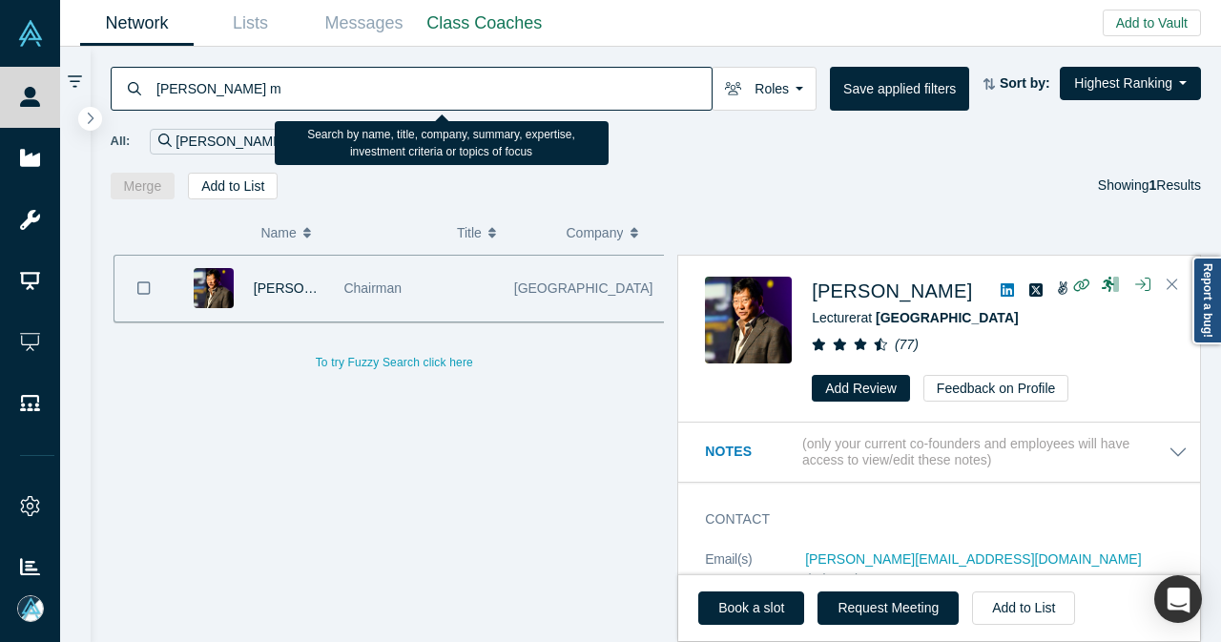
type input "vivek m"
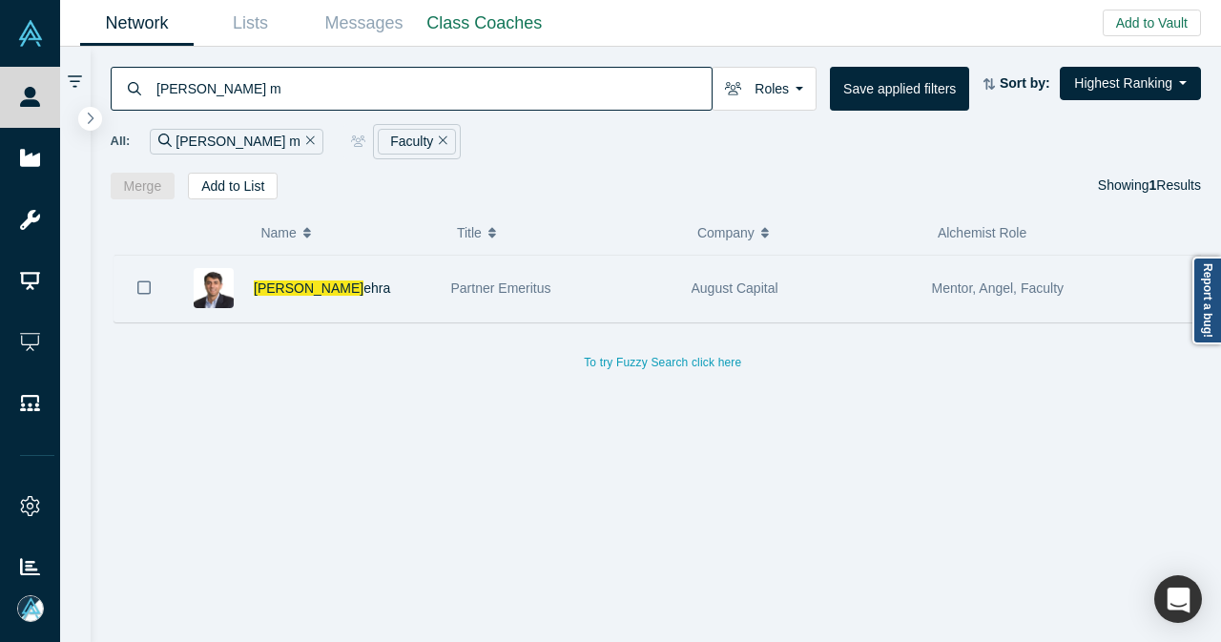
click at [377, 259] on div "Vivek M ehra" at bounding box center [342, 289] width 177 height 66
